Goal: Communication & Community: Participate in discussion

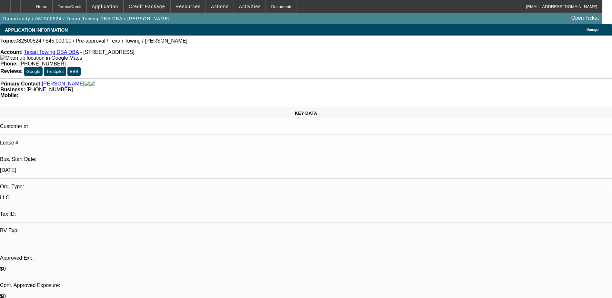
select select "0"
select select "2"
select select "0.1"
select select "4"
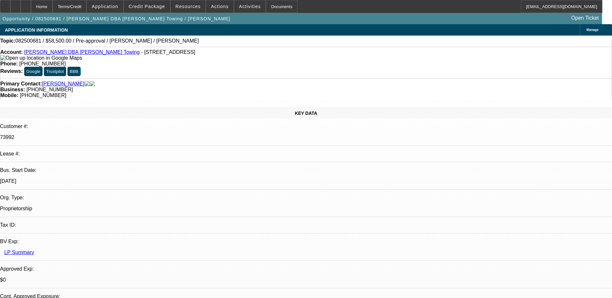
select select "0.1"
select select "2"
select select "0.1"
select select "4"
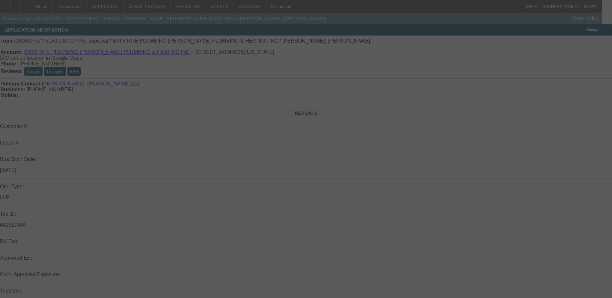
select select "0"
select select "2"
select select "0.1"
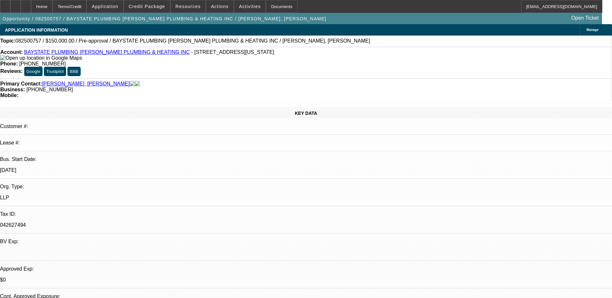
select select "1"
select select "2"
select select "4"
click at [152, 5] on span "Credit Package" at bounding box center [147, 6] width 36 height 5
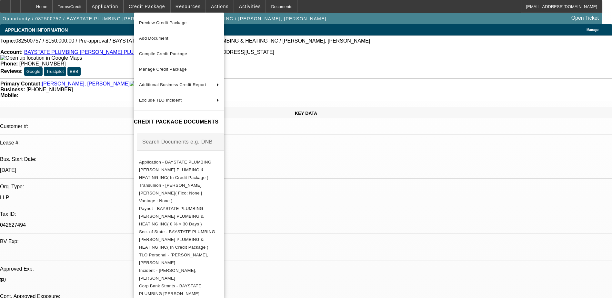
click at [472, 268] on div at bounding box center [306, 149] width 612 height 298
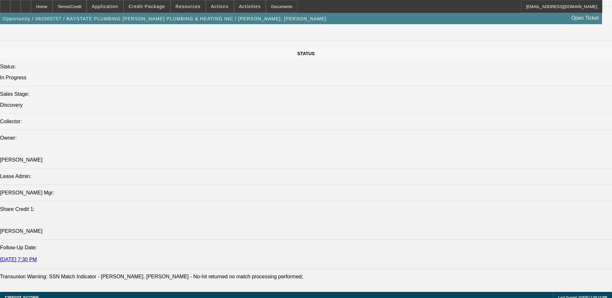
scroll to position [742, 0]
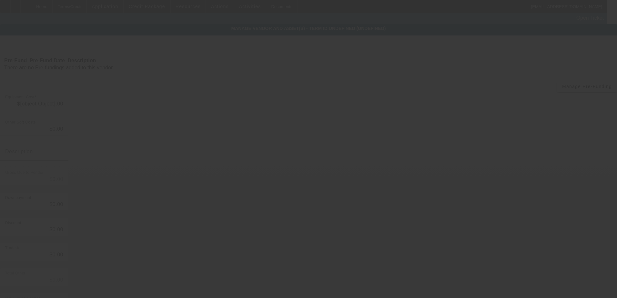
type input "$150,000.00"
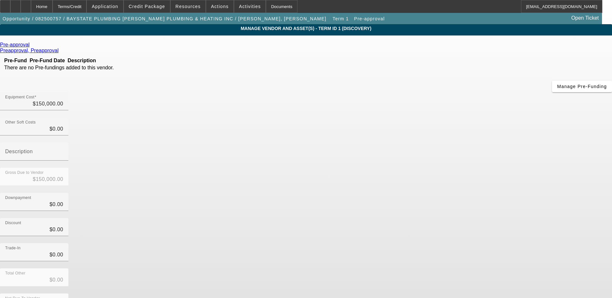
click at [539, 7] on span "Remove Vendor" at bounding box center [551, 6] width 25 height 4
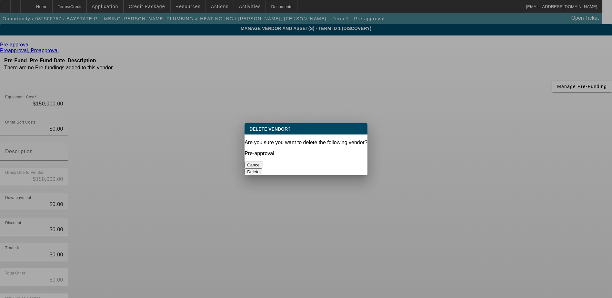
click at [262, 168] on button "Delete" at bounding box center [253, 171] width 18 height 7
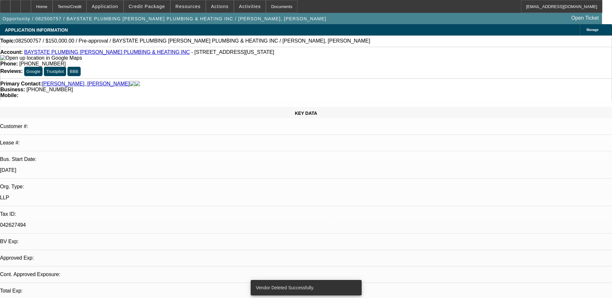
select select "0"
select select "2"
select select "0.1"
select select "4"
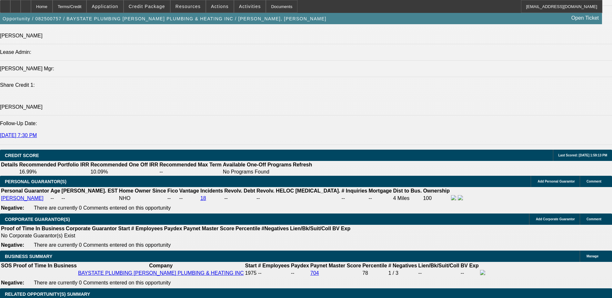
scroll to position [809, 0]
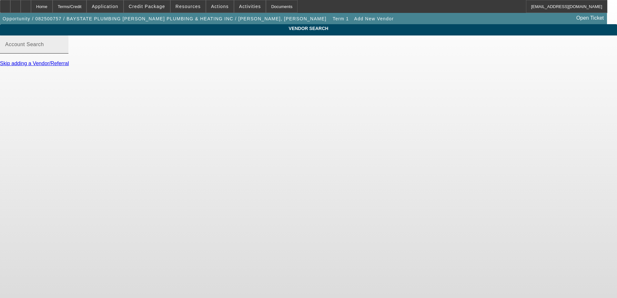
click at [63, 51] on input "Account Search" at bounding box center [34, 47] width 58 height 8
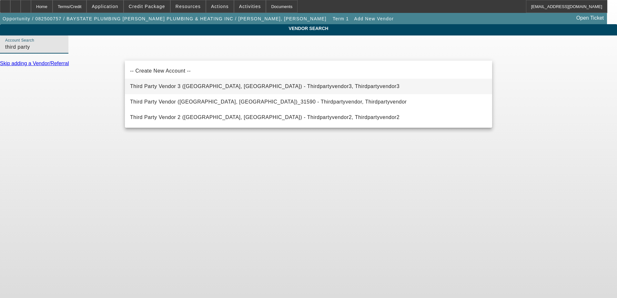
click at [202, 88] on span "Third Party Vendor 3 (Northbrook, IL) - Thirdpartyvendor3, Thirdpartyvendor3" at bounding box center [264, 86] width 269 height 5
type input "Third Party Vendor 3 (Northbrook, IL) - Thirdpartyvendor3, Thirdpartyvendor3"
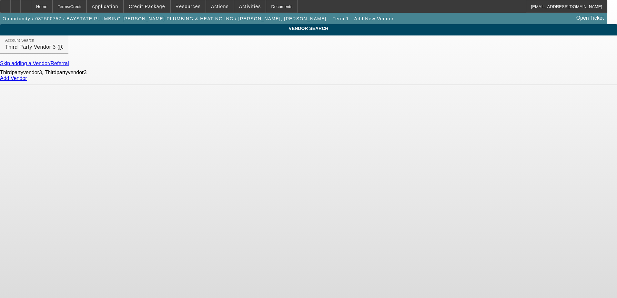
click at [27, 81] on link "Add Vendor" at bounding box center [13, 77] width 27 height 5
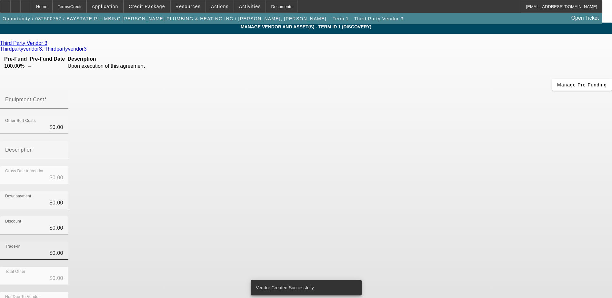
scroll to position [2, 0]
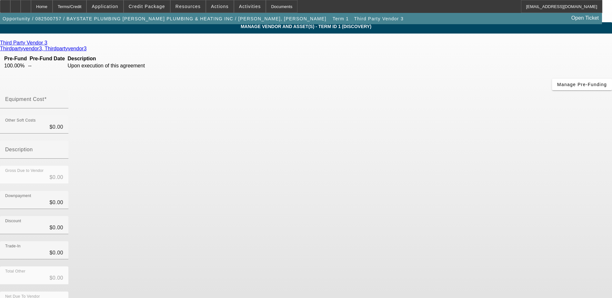
drag, startPoint x: 470, startPoint y: 264, endPoint x: 470, endPoint y: 267, distance: 3.2
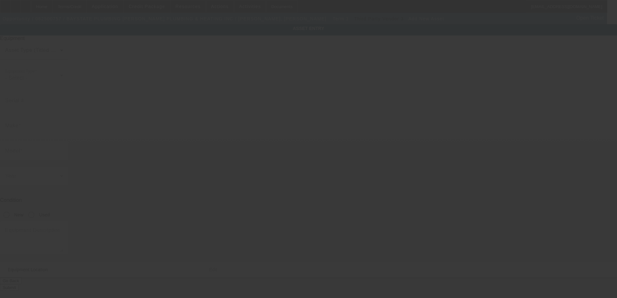
type input "723 Washington St"
type input "Quincy"
type input "02169"
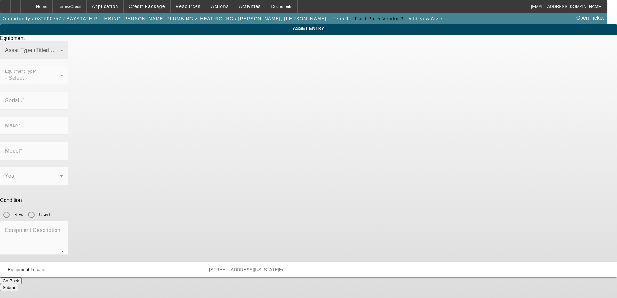
click at [60, 57] on span at bounding box center [32, 53] width 55 height 8
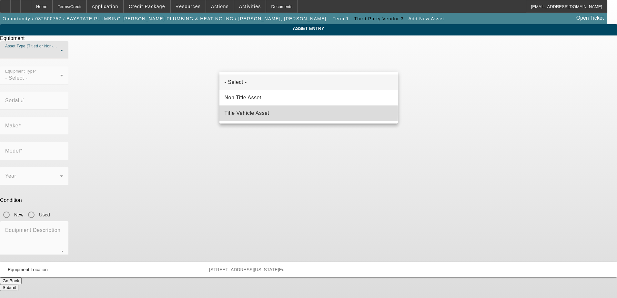
click at [269, 113] on span "Title Vehicle Asset" at bounding box center [246, 113] width 45 height 8
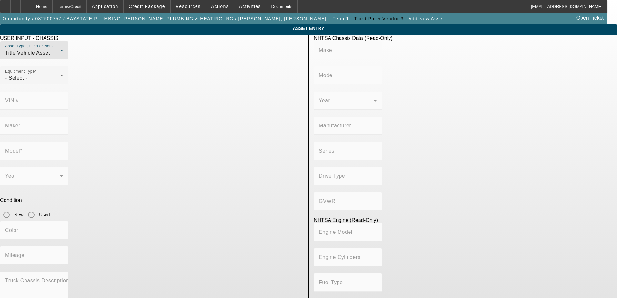
click at [19, 98] on mat-label "VIN #" at bounding box center [12, 100] width 14 height 5
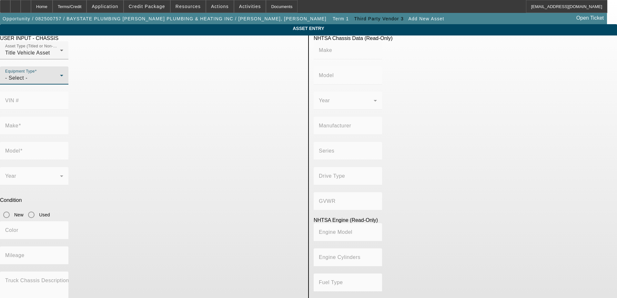
click at [60, 82] on div "- Select -" at bounding box center [32, 78] width 55 height 8
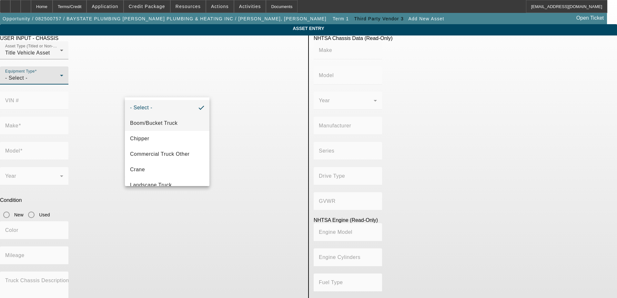
click at [185, 120] on mat-option "Boom/Bucket Truck" at bounding box center [167, 122] width 85 height 15
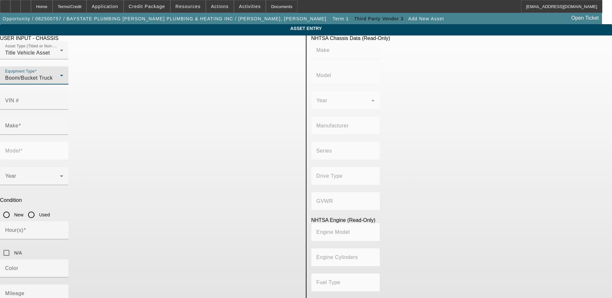
click at [63, 85] on div "Equipment Type Boom/Bucket Truck" at bounding box center [34, 75] width 58 height 18
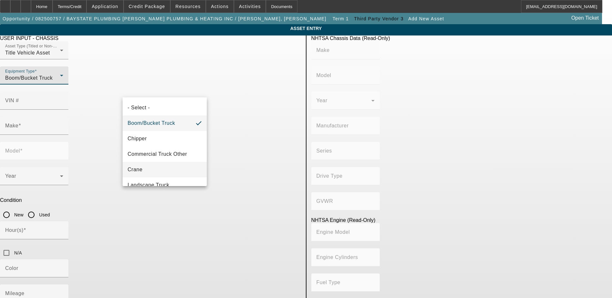
click at [164, 170] on mat-option "Crane" at bounding box center [165, 169] width 85 height 15
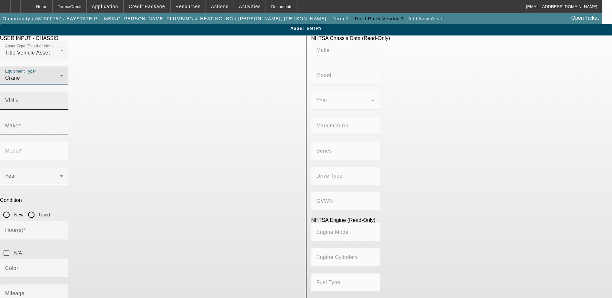
click at [19, 98] on mat-label "VIN #" at bounding box center [12, 100] width 14 height 5
click at [63, 99] on input "VIN #" at bounding box center [34, 103] width 58 height 8
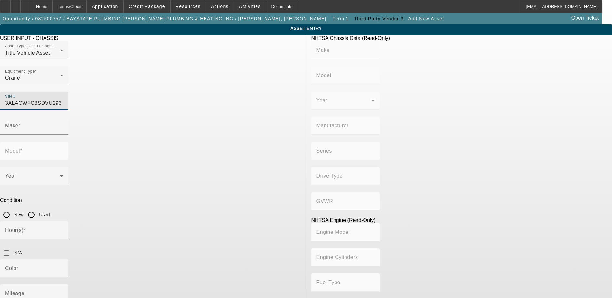
type input "3ALACWFC8SDVU2932"
type input "FREIGHTLINER"
type input "M2"
type input "DAIMLER VEHÍCULOS COMERCIALES MÉXICO S. DE R.L. DE C.V."
type input "M2 106 Medium Duty"
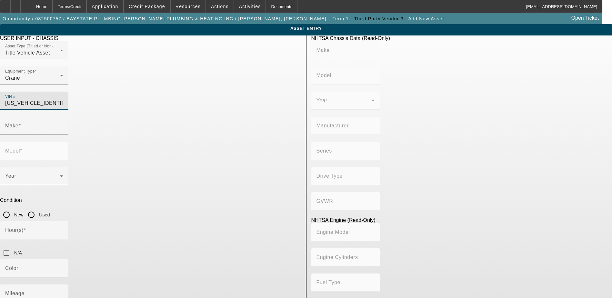
type input "4x2"
type input "Class 6: 19,501 - 26,000 lb (8,845 - 11,794 kg)"
type input "B6.7"
type input "6"
type input "Diesel"
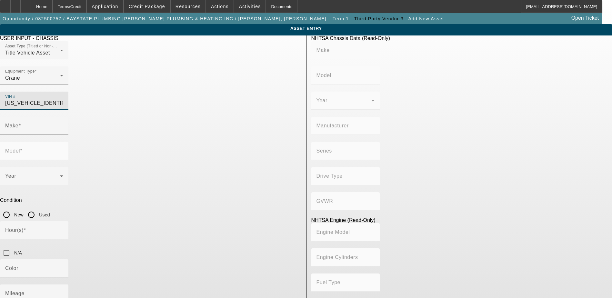
type input "408.85908543470"
type input "6.7"
type input "FREIGHTLINER"
type input "M2"
type input "3ALACWFC8SDVU2932"
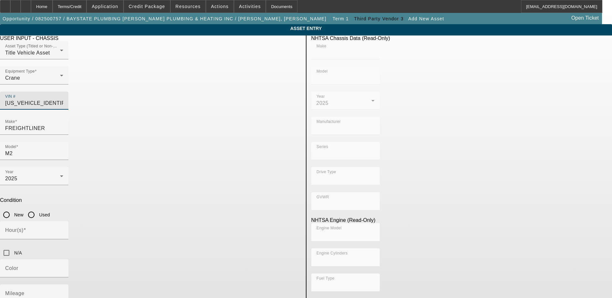
type input "FREIGHTLINER"
type input "M2"
type input "DAIMLER VEHÍCULOS COMERCIALES MÉXICO S. DE R.L. DE C.V."
type input "M2 106 Medium Duty"
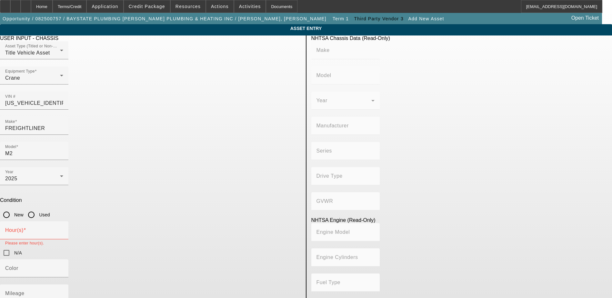
type input "4x2"
type input "Class 6: 19,501 - 26,000 lb (8,845 - 11,794 kg)"
type input "B6.7"
type input "6"
type input "Diesel"
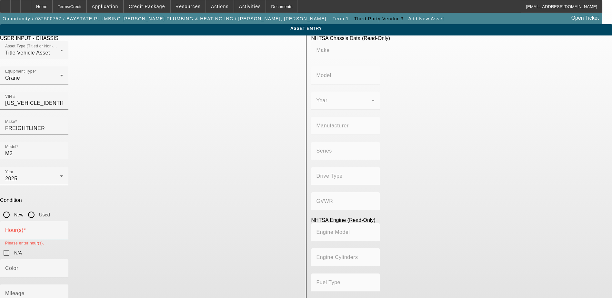
type input "408.85908543470"
type input "6.7"
click at [63, 229] on input "Hour(s)" at bounding box center [34, 233] width 58 height 8
type input "0"
click at [13, 246] on input "N/A" at bounding box center [6, 252] width 13 height 13
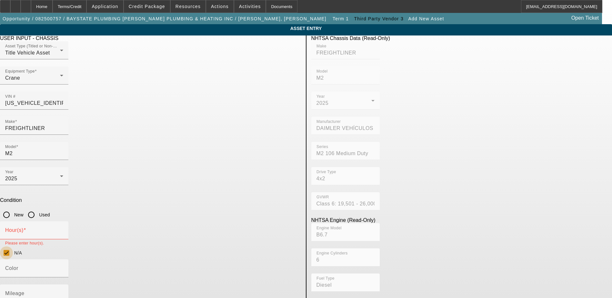
checkbox input "true"
click at [13, 208] on input "New" at bounding box center [6, 214] width 13 height 13
radio input "true"
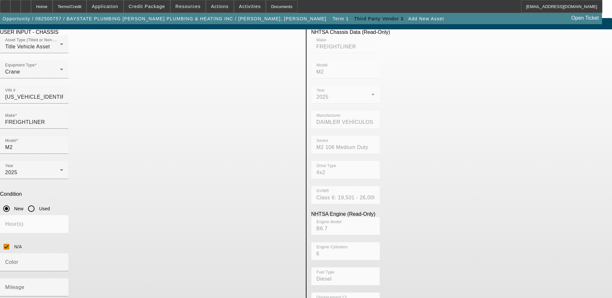
scroll to position [8, 0]
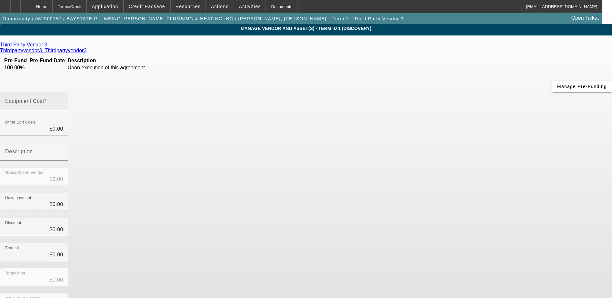
click at [63, 100] on input "Equipment Cost" at bounding box center [34, 104] width 58 height 8
type input "1"
type input "$1.00"
type input "14"
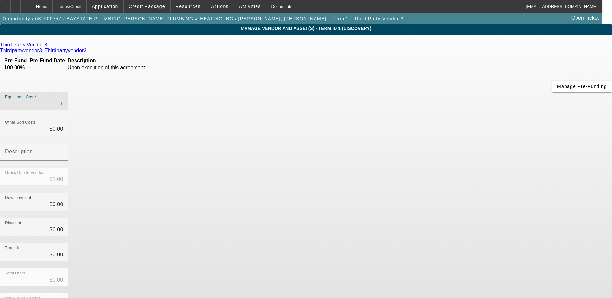
type input "$14.00"
type input "147"
type input "$147.00"
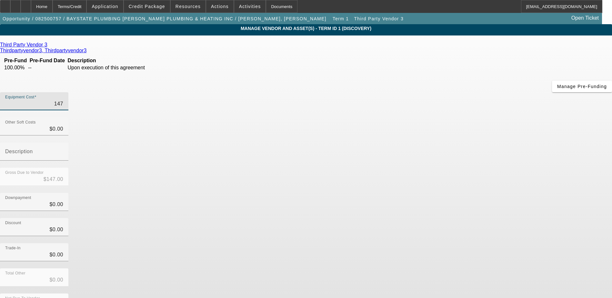
type input "1479"
type input "$1,479.00"
type input "14799"
type input "$14,799.00"
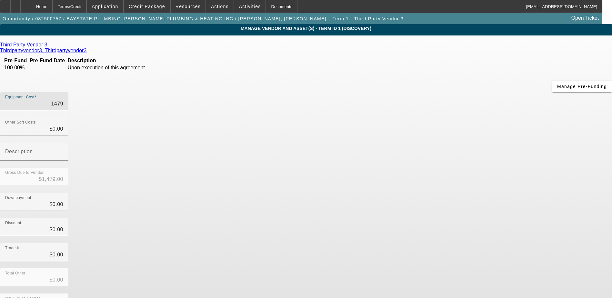
type input "$14,799.00"
type input "147999"
type input "$147,999.00"
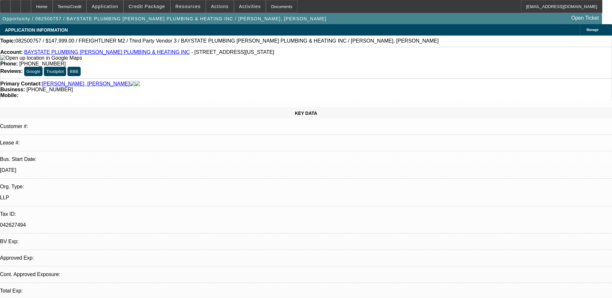
select select "0"
select select "2"
select select "0.1"
select select "4"
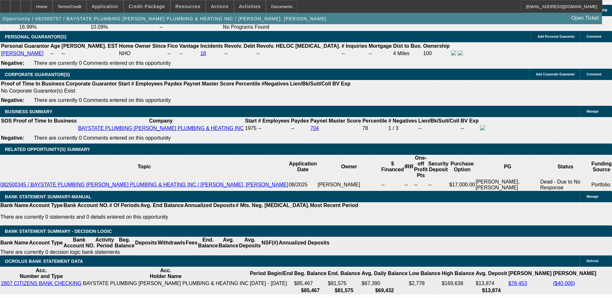
scroll to position [968, 0]
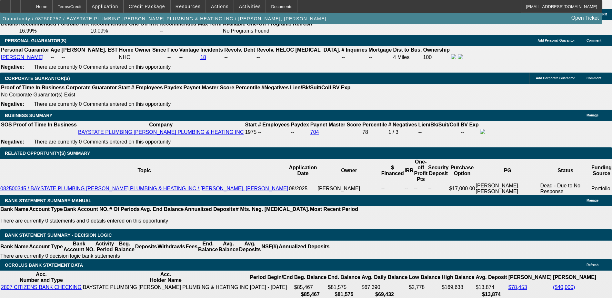
type input "64"
type input "2400"
type input "$4,800.00"
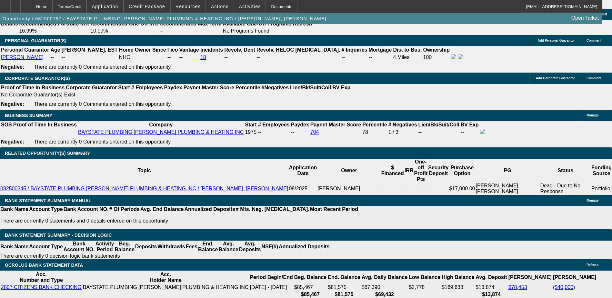
type input "1.4"
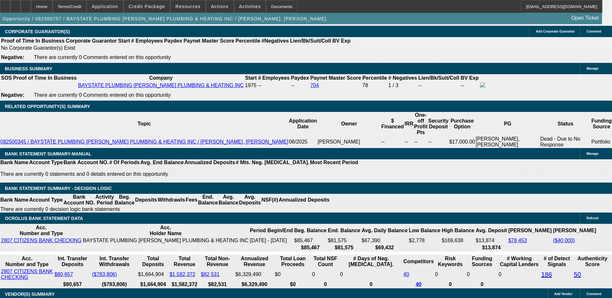
scroll to position [1000, 0]
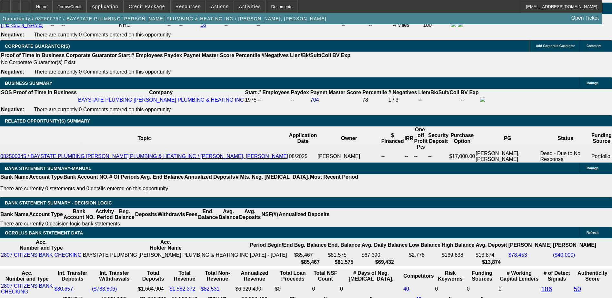
type input "$2,400.00"
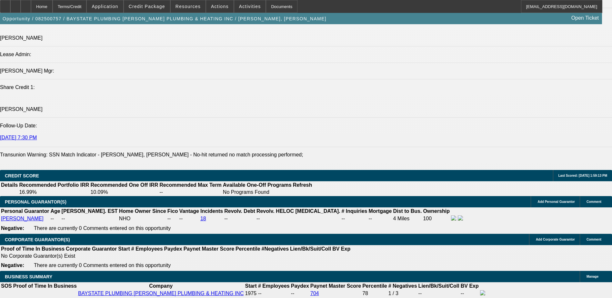
type input "$15,000.00"
type input "$4,313.52"
type input "$2,156.76"
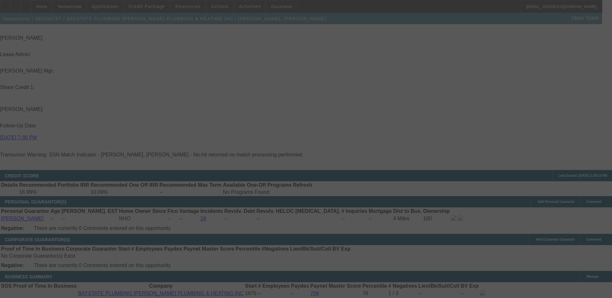
select select "0"
select select "2"
select select "0.1"
select select "4"
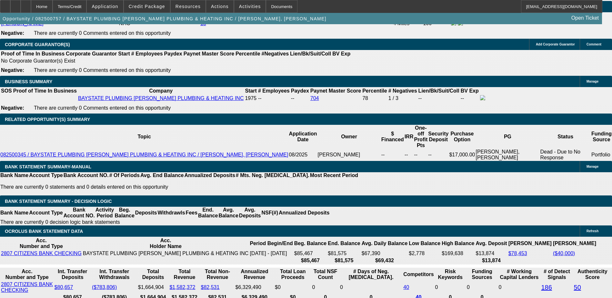
scroll to position [1000, 0]
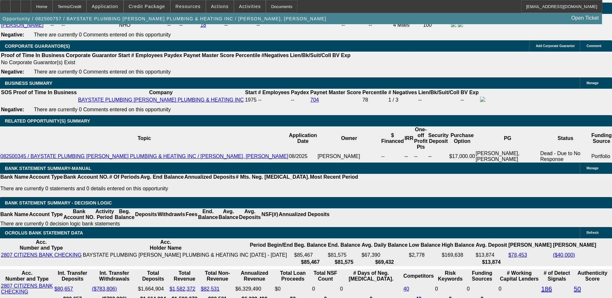
type input "1"
type input "$20,000.00"
type input "UNKNOWN"
type input "2156.76"
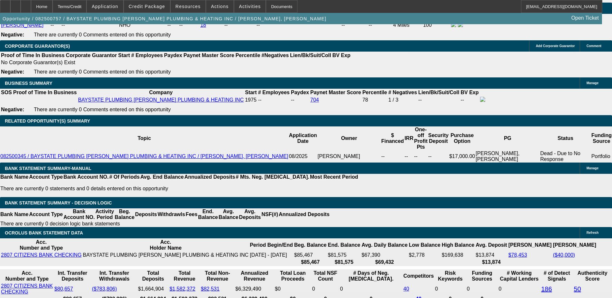
type input "$4,151.38"
type input "$2,075."
type input "$4,150.00"
type input "$2,07"
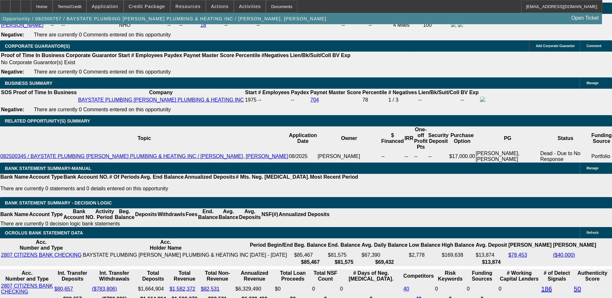
type input "$414.00"
type input "$2,0"
type input "$40.00"
type input "$2600"
type input "$5,200.00"
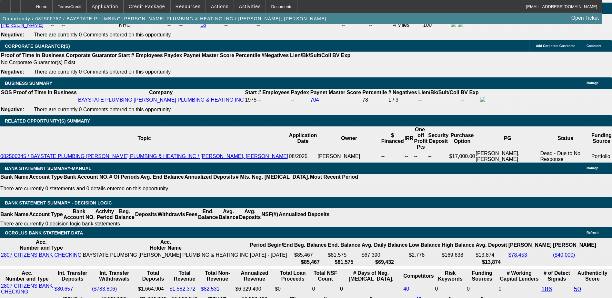
type input "10.2"
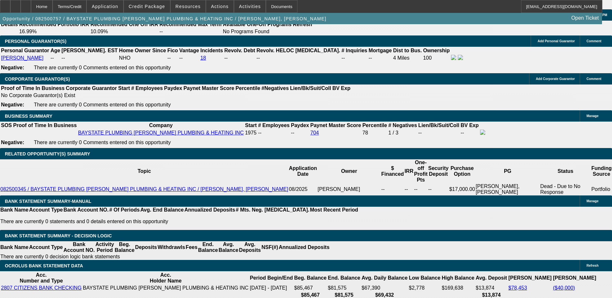
scroll to position [871, 0]
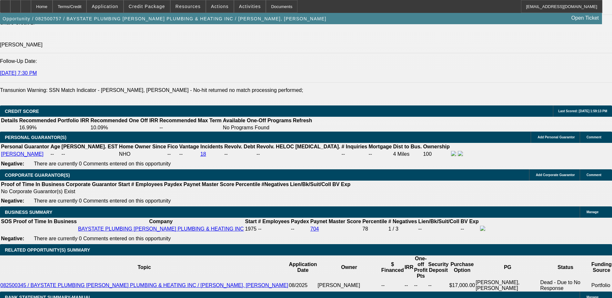
type input "$2,600.00"
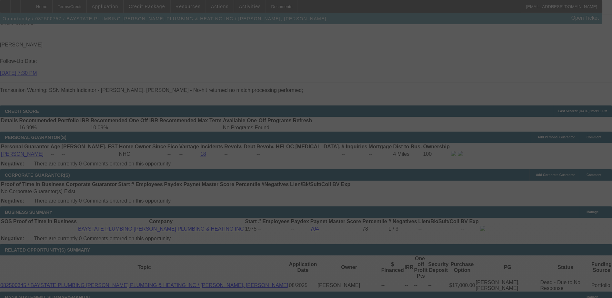
select select "0"
select select "2"
select select "0.1"
select select "4"
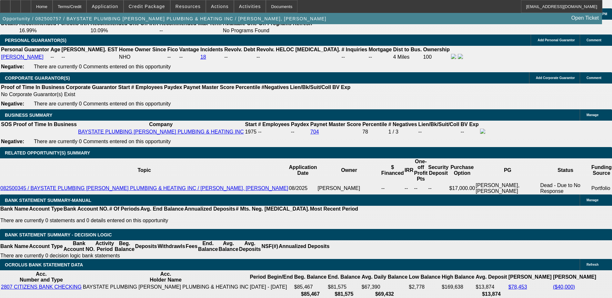
scroll to position [968, 0]
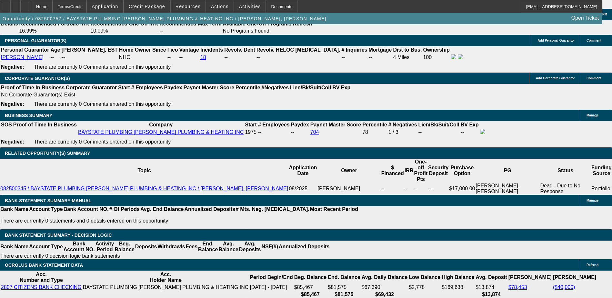
type input "260"
type input "$520.00"
type input "UNKNOWN"
type input "2"
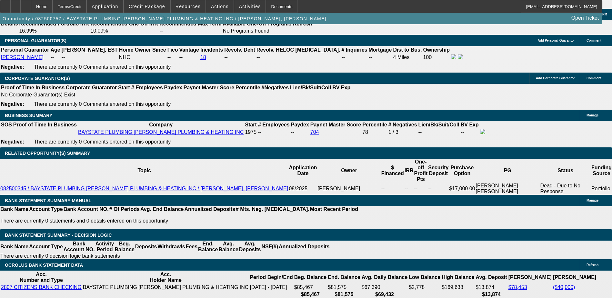
type input "3100"
type input "$6,200.00"
type input "17.6"
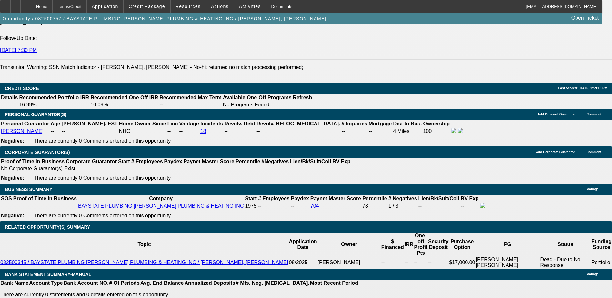
scroll to position [806, 0]
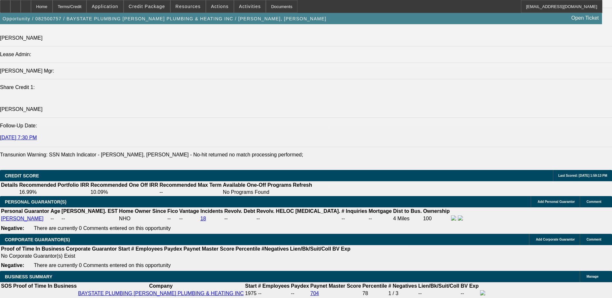
type input "$3,100.00"
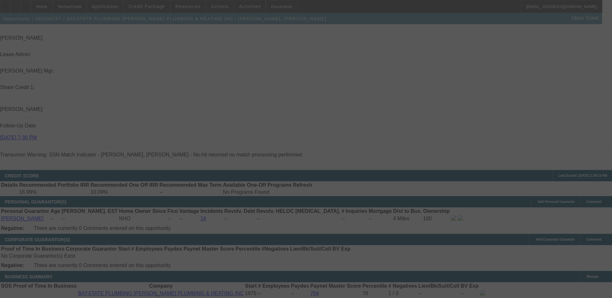
select select "0"
select select "2"
select select "0.1"
select select "4"
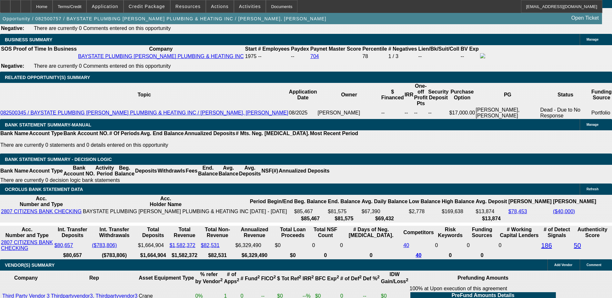
scroll to position [1032, 0]
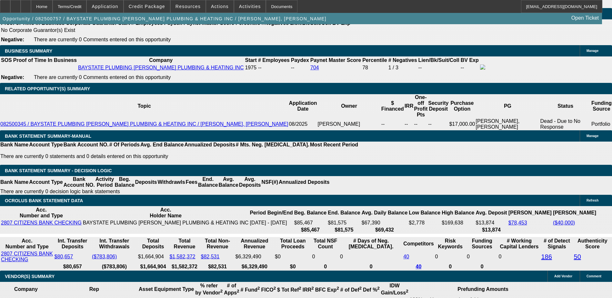
type input "310"
type input "$620.00"
type input "UNKNOWN"
type input "3"
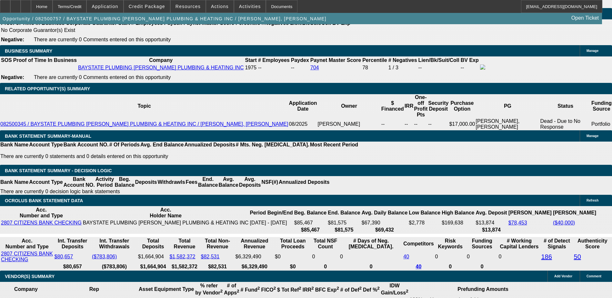
type input "2950"
type input "$5,900.00"
type input "15.5"
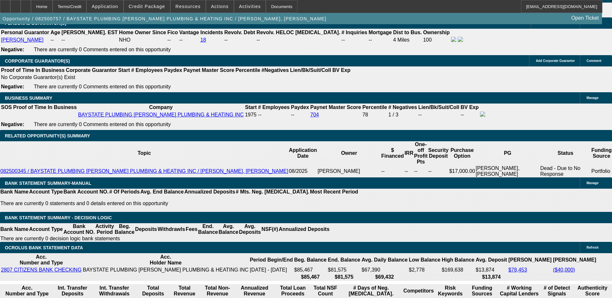
scroll to position [871, 0]
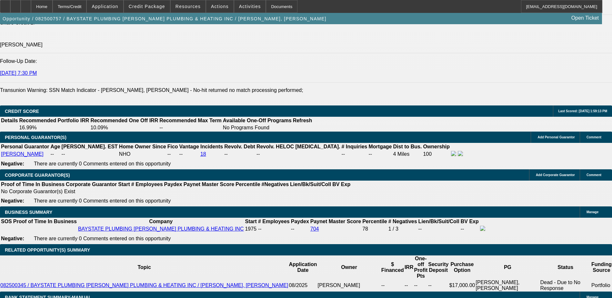
type input "$2,950.00"
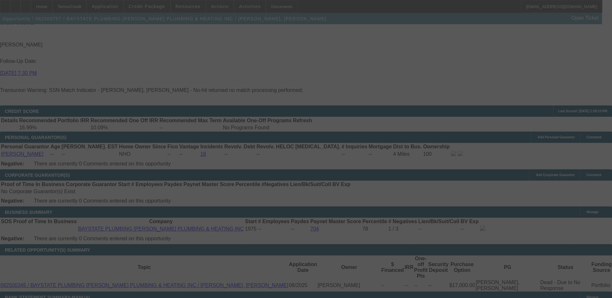
select select "0"
select select "2"
select select "0.1"
select select "4"
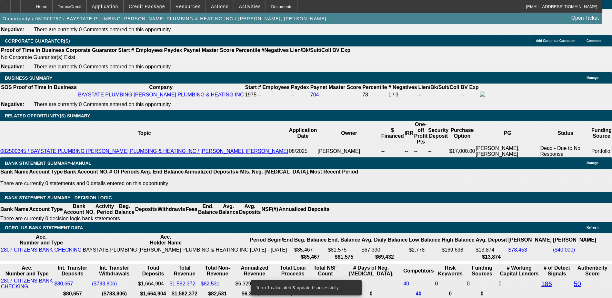
scroll to position [1000, 0]
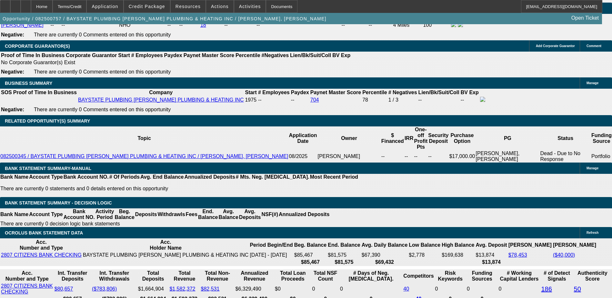
type input "295"
type input "$590.00"
type input "UNKNOWN"
type input "2900"
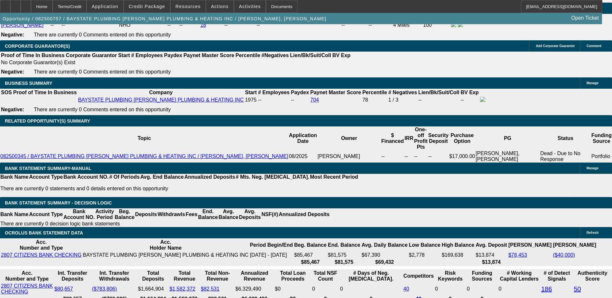
type input "$5,800.00"
type input "14.7"
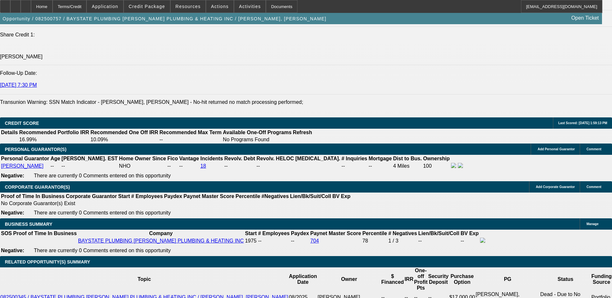
scroll to position [806, 0]
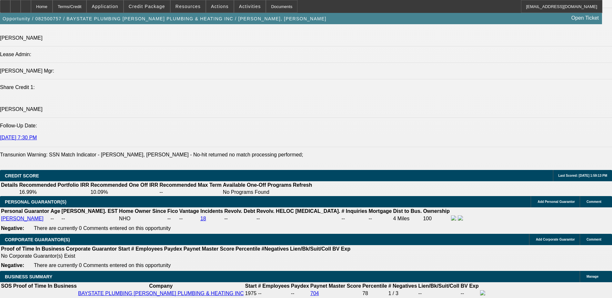
type input "$2,900.00"
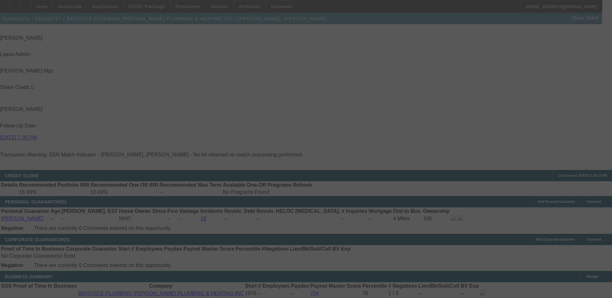
select select "0"
select select "2"
select select "0.1"
select select "4"
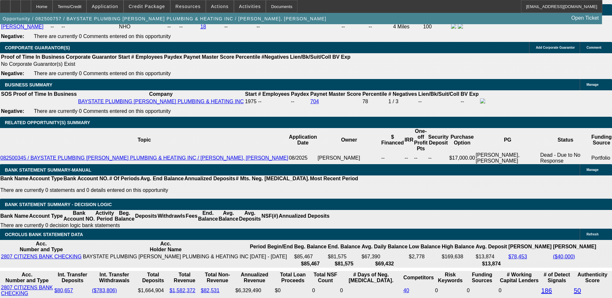
scroll to position [1000, 0]
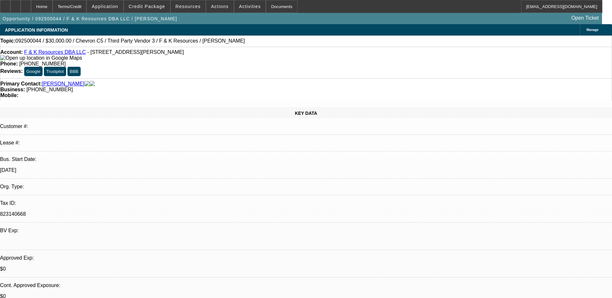
select select "0"
select select "2"
select select "0.1"
select select "4"
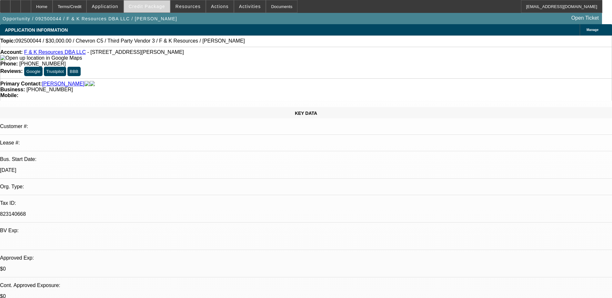
click at [152, 7] on span "Credit Package" at bounding box center [147, 6] width 36 height 5
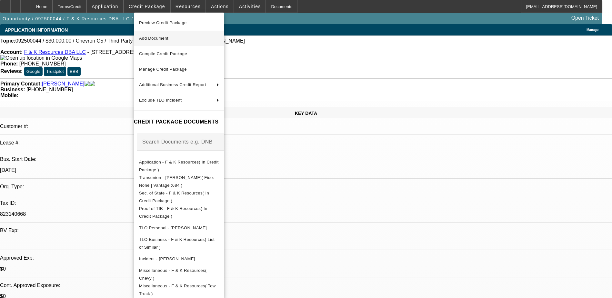
click at [180, 45] on button "Add Document" at bounding box center [179, 38] width 90 height 15
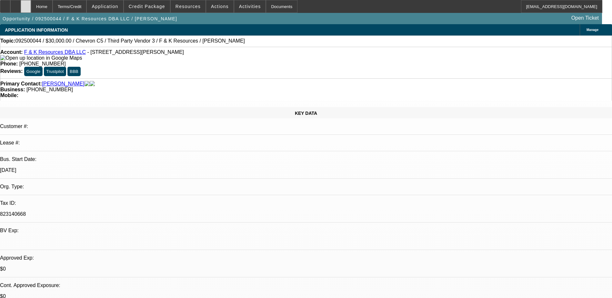
click at [26, 4] on icon at bounding box center [26, 4] width 0 height 0
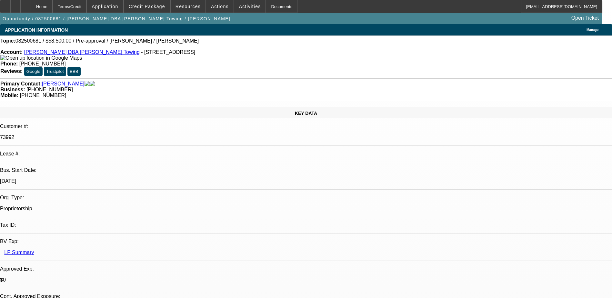
select select "0.1"
select select "2"
select select "0.1"
select select "4"
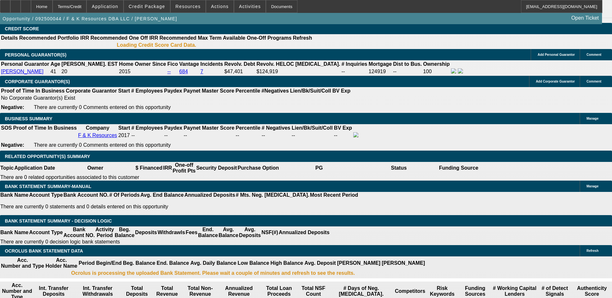
select select "0"
select select "2"
select select "0.1"
select select "4"
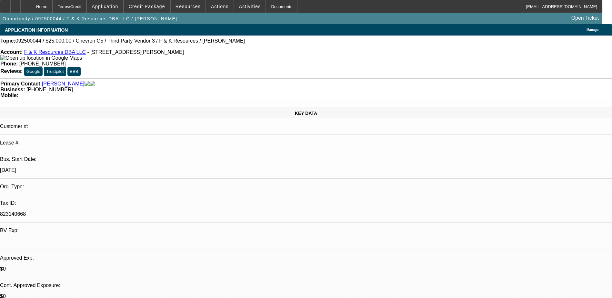
click at [169, 54] on div "Account: F & K Resources DBA LLC - 7500 Carlisle Rd, Wellsville, PA 17365" at bounding box center [305, 55] width 611 height 12
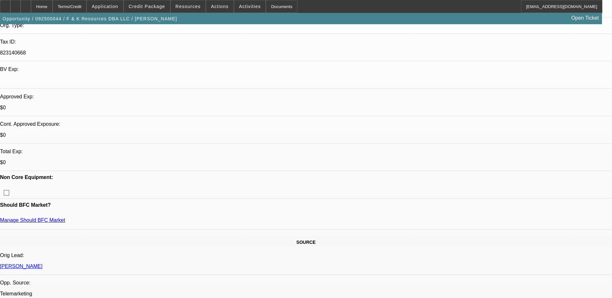
scroll to position [355, 0]
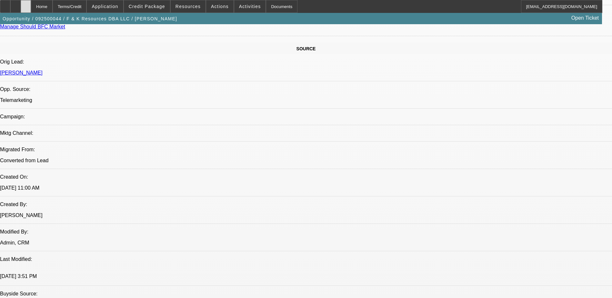
click at [31, 5] on div at bounding box center [26, 6] width 10 height 13
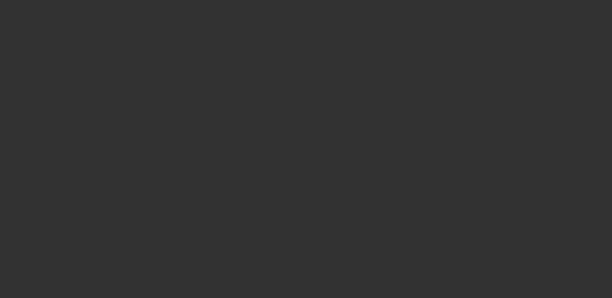
scroll to position [916, 0]
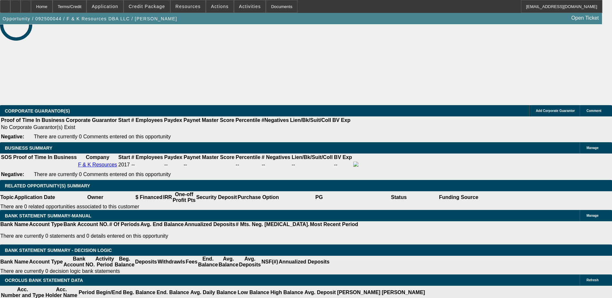
select select "0"
select select "2"
select select "0.1"
select select "4"
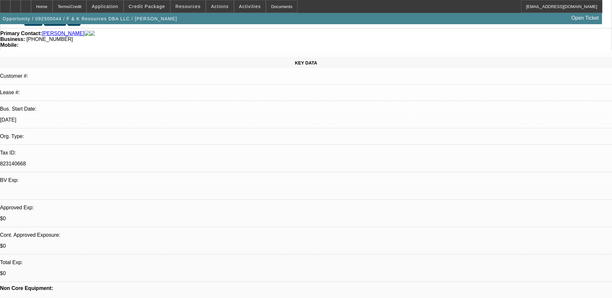
scroll to position [50, 0]
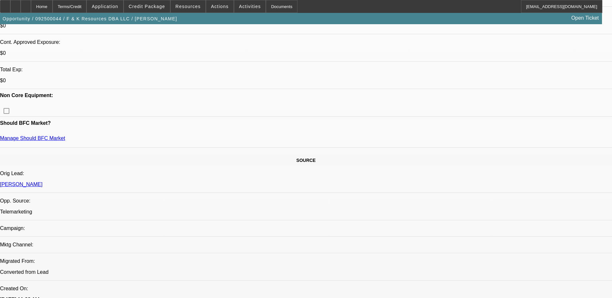
scroll to position [404, 0]
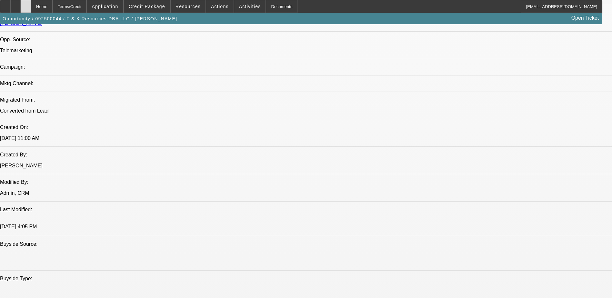
click at [31, 1] on div at bounding box center [26, 6] width 10 height 13
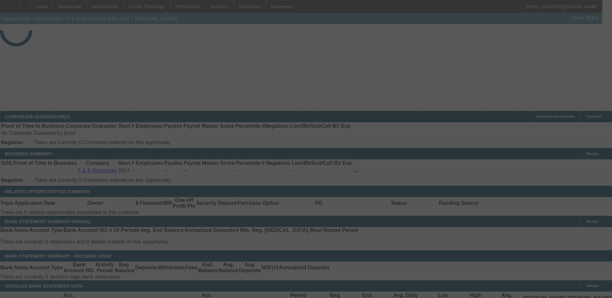
scroll to position [952, 0]
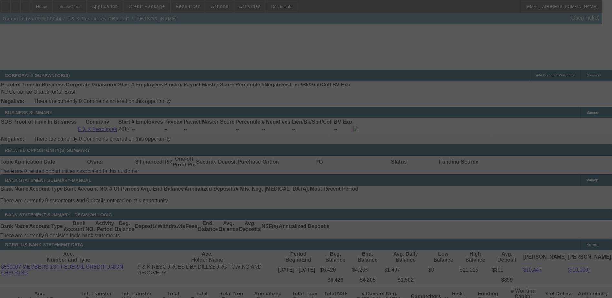
select select "0"
select select "2"
select select "0.1"
select select "4"
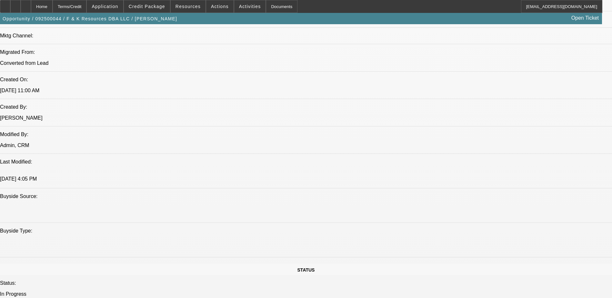
scroll to position [452, 0]
radio input "true"
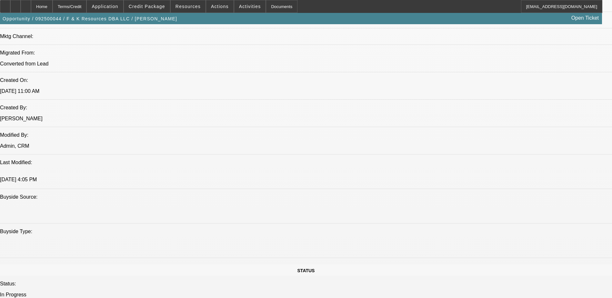
scroll to position [6, 0]
type textarea "Auction ends [DATE] around 4pm - he has bought multiple items from this auction…"
radio input "true"
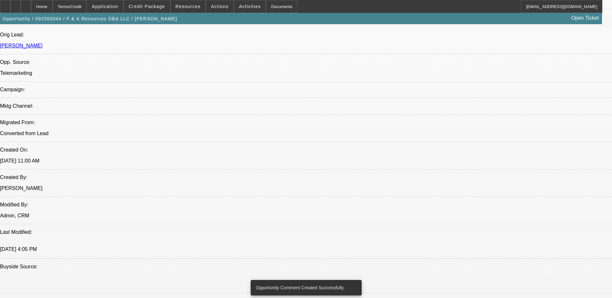
scroll to position [226, 0]
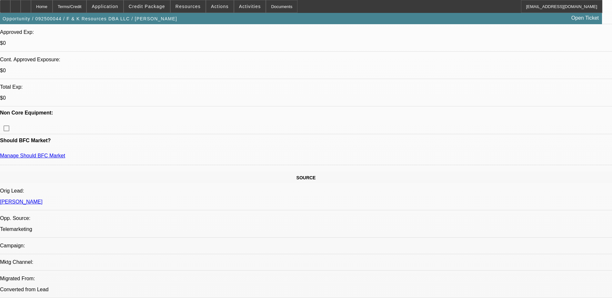
type textarea "Call back for [DATE]"
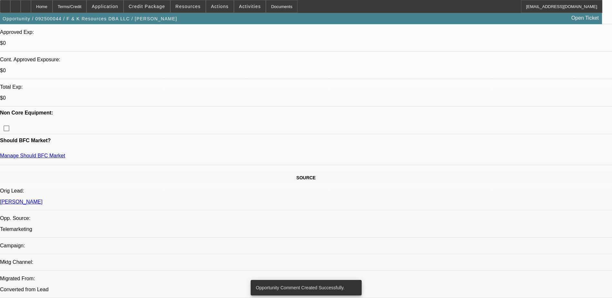
scroll to position [0, 0]
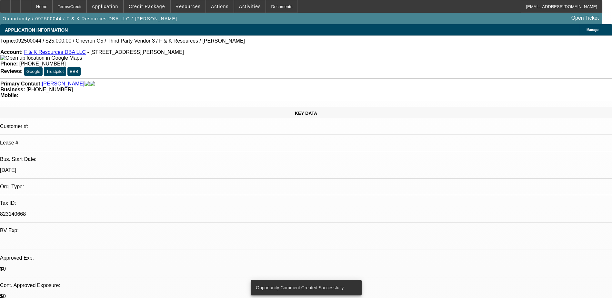
drag, startPoint x: 427, startPoint y: 28, endPoint x: 421, endPoint y: 29, distance: 6.1
